Goal: Navigation & Orientation: Find specific page/section

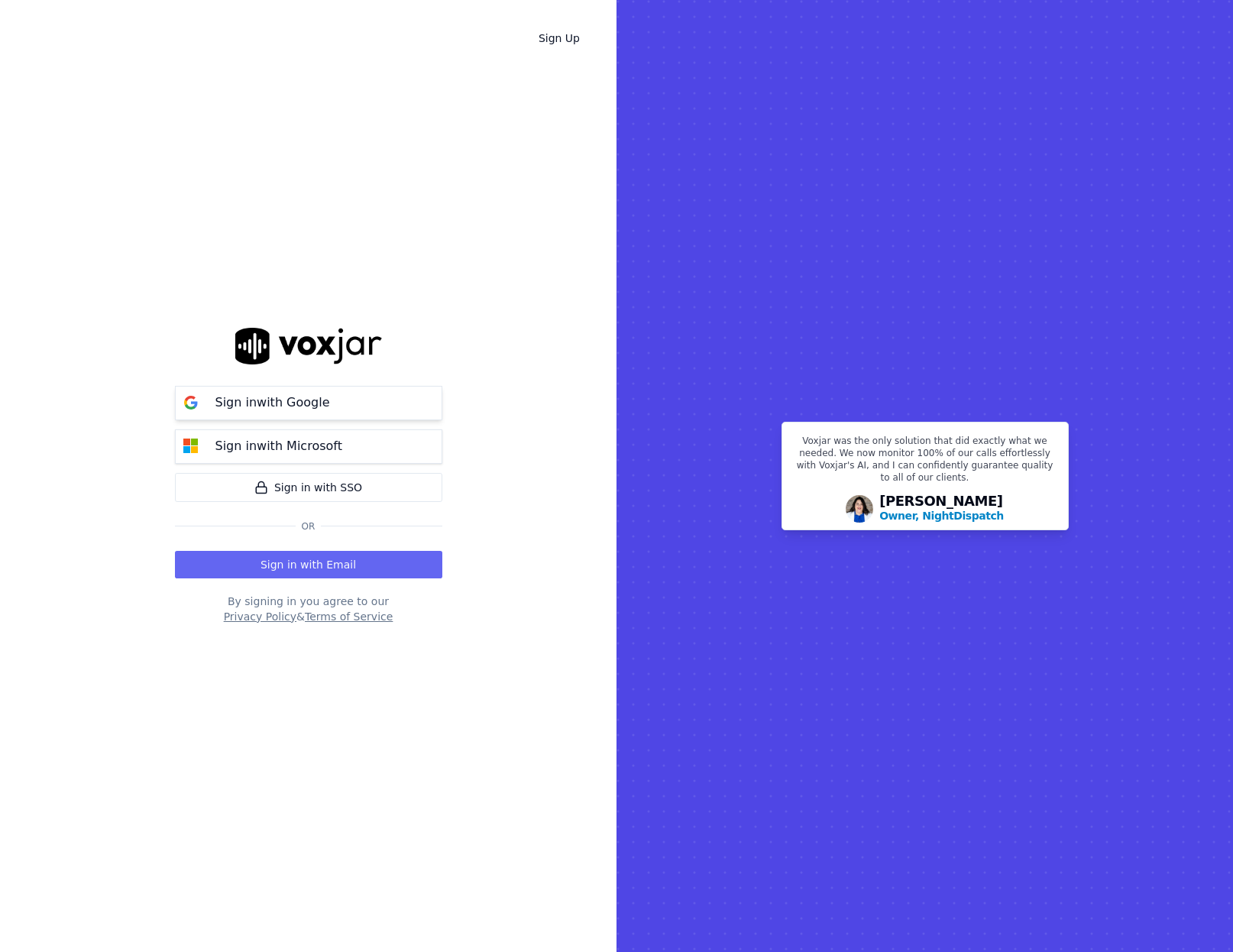
click at [280, 397] on p "Sign in with Google" at bounding box center [273, 402] width 115 height 18
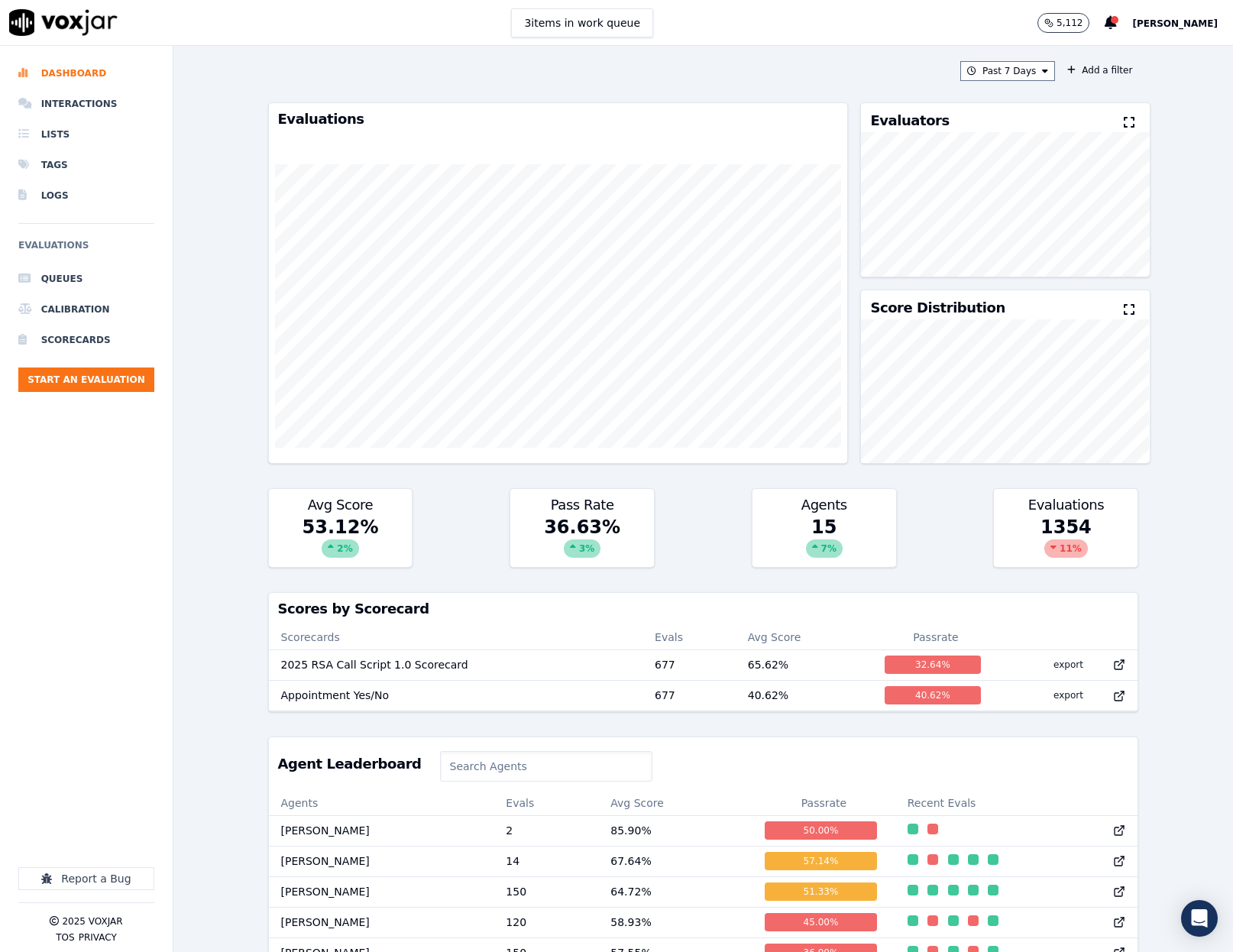
click at [219, 154] on div "Past 7 Days Add a filter Evaluations Evaluators Score Distribution Avg Score 53…" at bounding box center [703, 498] width 1060 height 906
click at [58, 16] on img at bounding box center [63, 22] width 109 height 27
